Goal: Find specific page/section: Find specific page/section

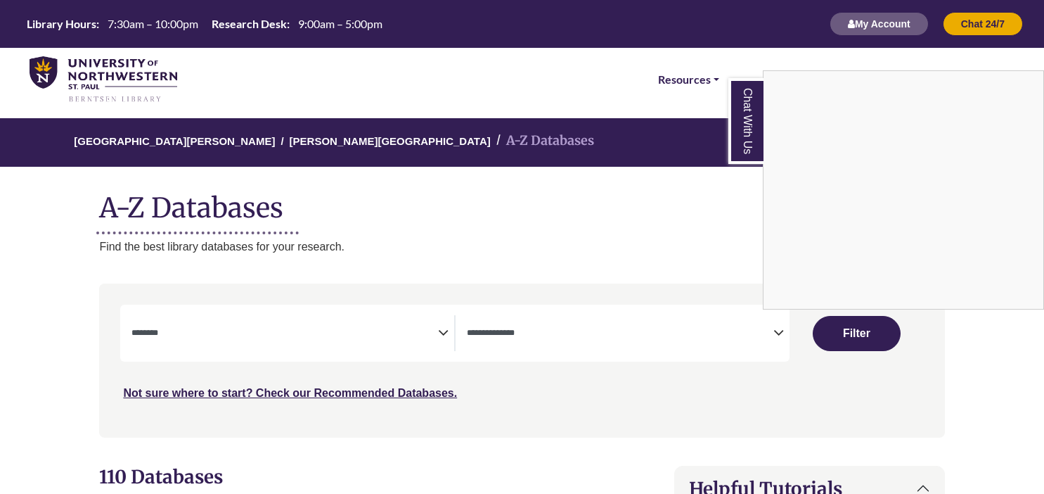
select select "Database Subject Filter"
select select "Database Types Filter"
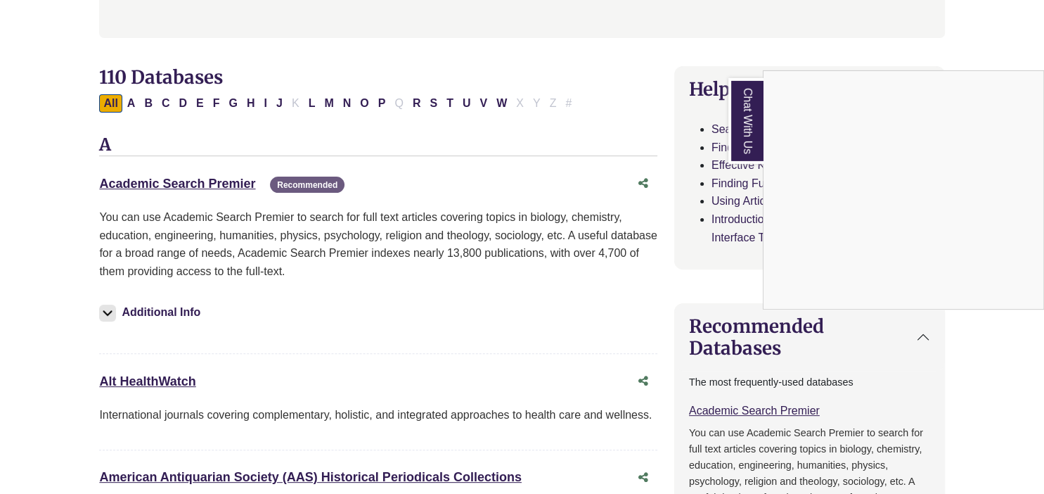
scroll to position [401, 0]
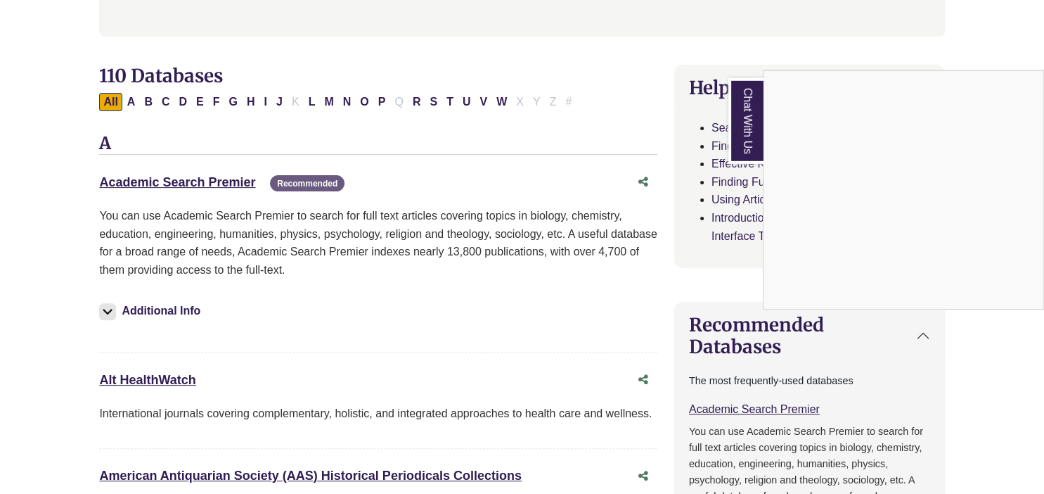
click at [176, 185] on div "Chat With Us" at bounding box center [522, 247] width 1044 height 494
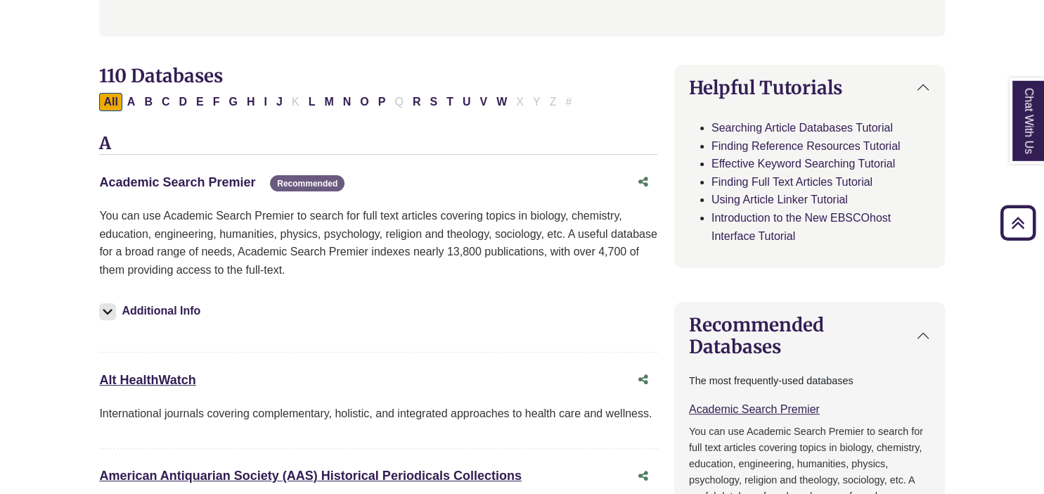
click at [172, 181] on link "Academic Search Premier This link opens in a new window" at bounding box center [177, 182] width 156 height 14
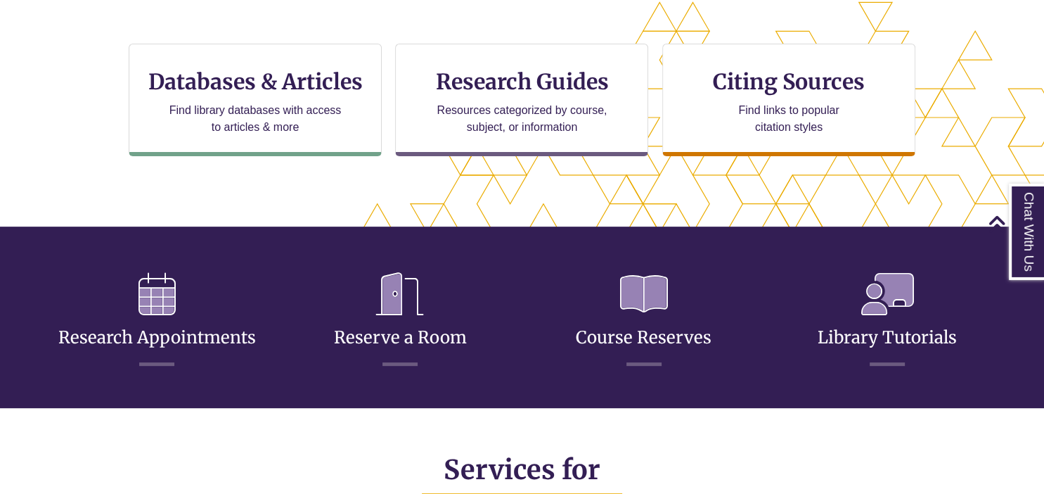
scroll to position [425, 0]
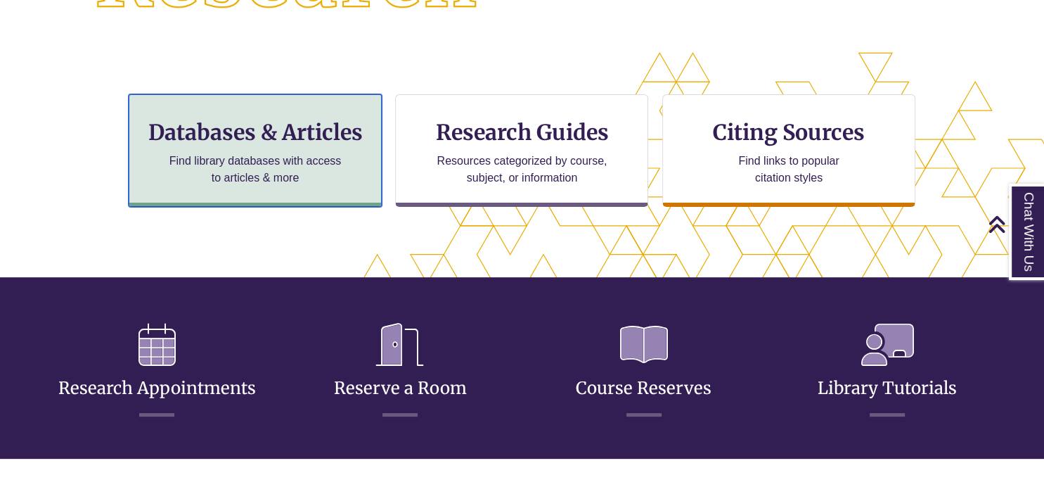
click at [309, 165] on p "Find library databases with access to articles & more" at bounding box center [256, 170] width 184 height 34
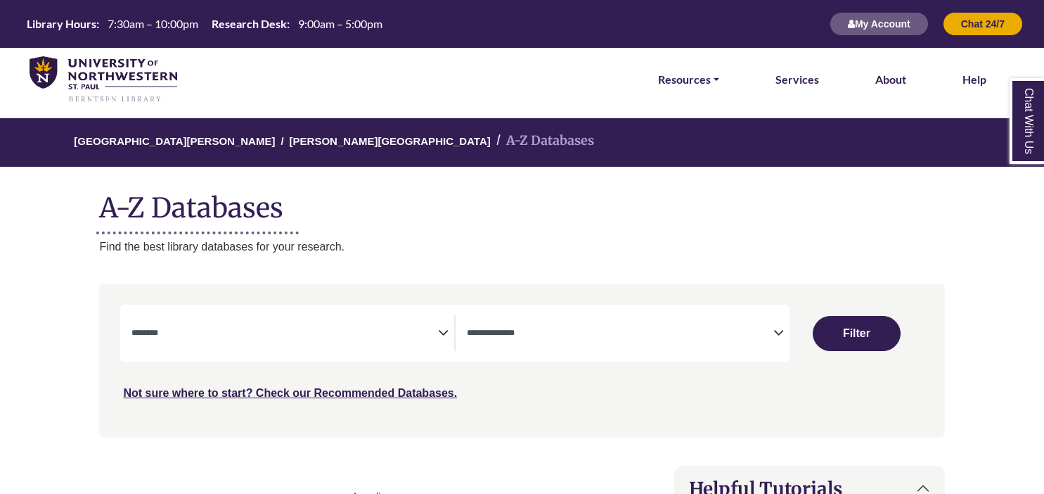
select select "Database Subject Filter"
select select "Database Types Filter"
select select "Database Subject Filter"
select select "Database Types Filter"
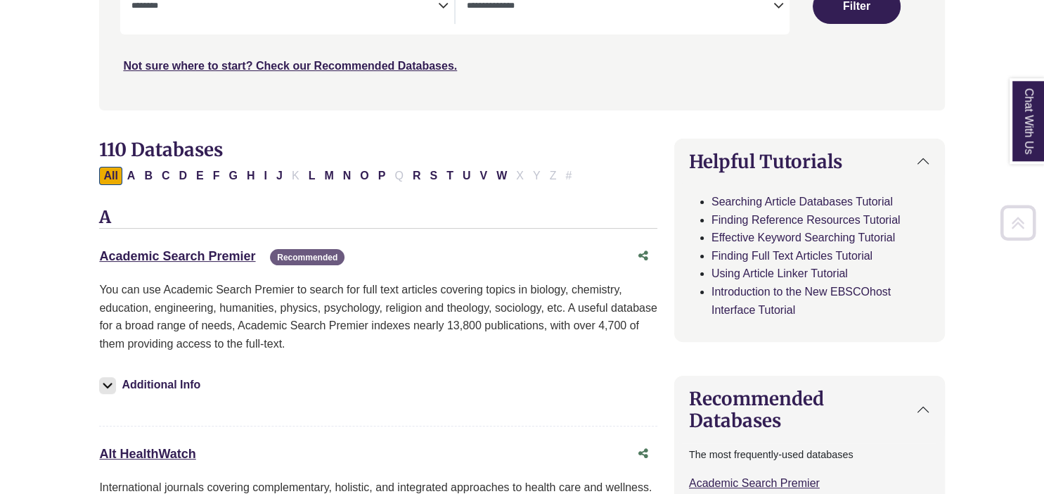
scroll to position [338, 0]
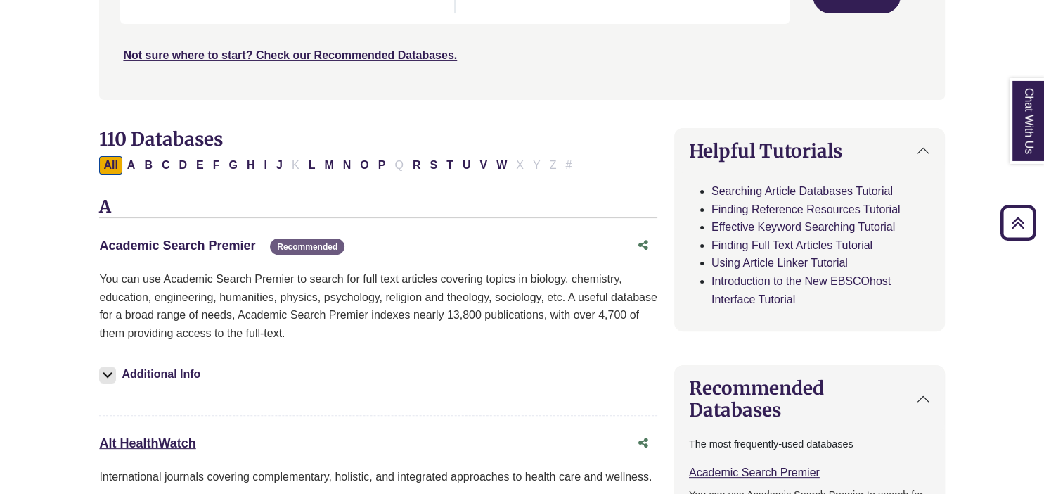
click at [192, 241] on link "Academic Search Premier This link opens in a new window" at bounding box center [177, 245] width 156 height 14
